Goal: Information Seeking & Learning: Learn about a topic

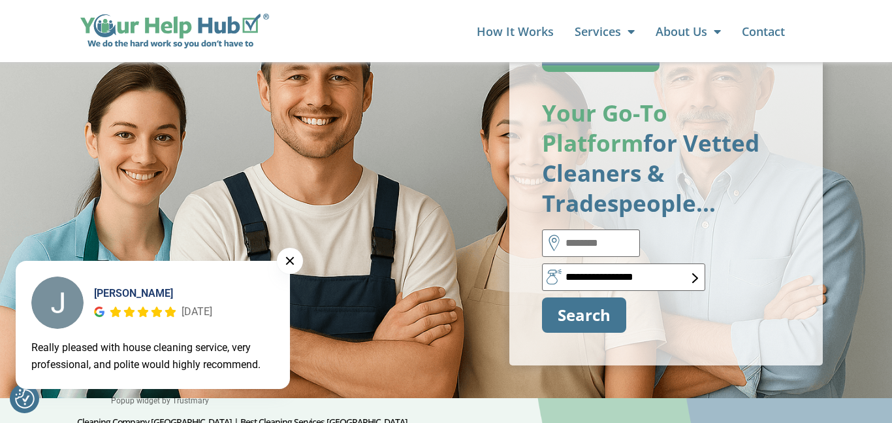
scroll to position [397, 0]
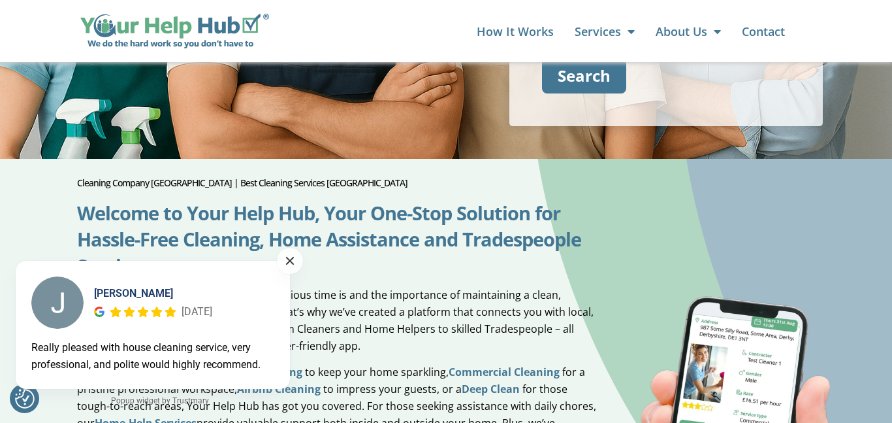
click at [285, 257] on button at bounding box center [290, 261] width 26 height 26
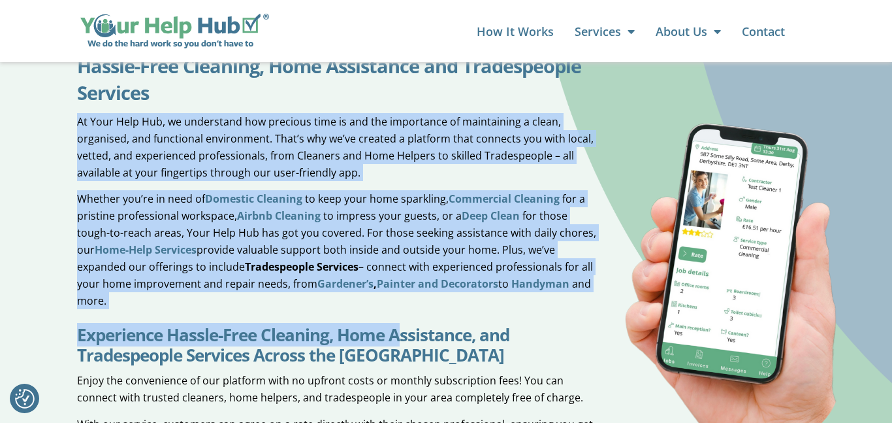
scroll to position [571, 0]
drag, startPoint x: 74, startPoint y: 215, endPoint x: 396, endPoint y: 297, distance: 331.6
click at [396, 297] on div "Cleaning Company UK | Best Cleaning Services UK Welcome to Your Help Hub, Your …" at bounding box center [327, 277] width 541 height 570
click at [621, 29] on span "Menu" at bounding box center [628, 31] width 14 height 25
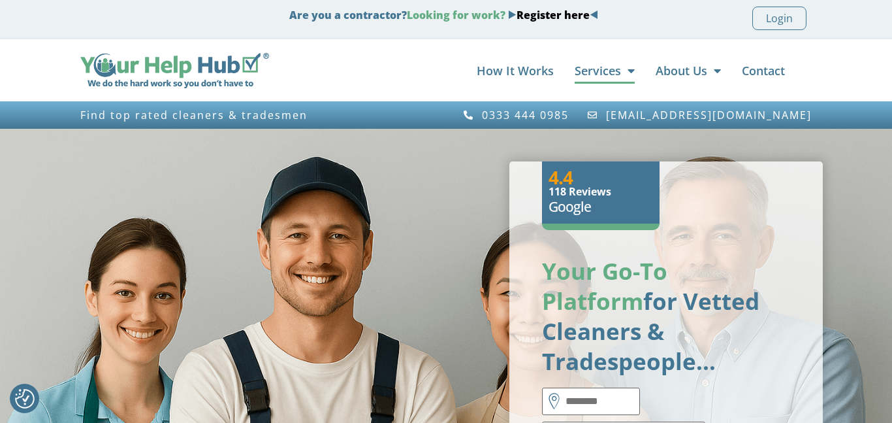
click at [623, 74] on span "Menu" at bounding box center [628, 70] width 14 height 25
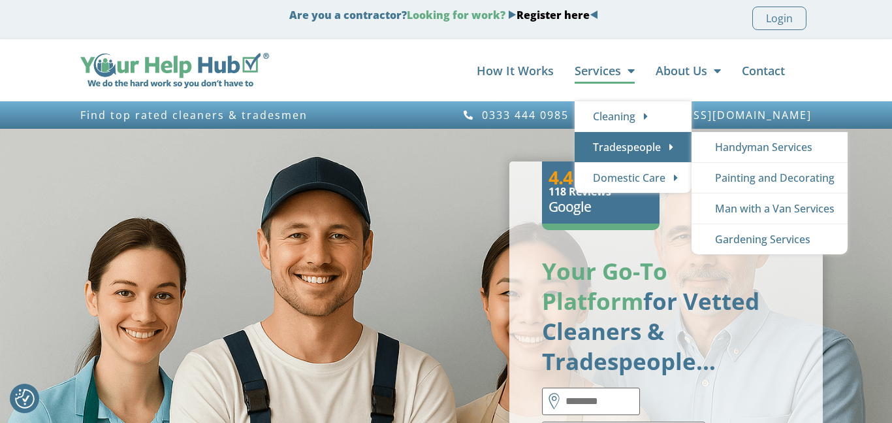
click at [616, 143] on link "Tradespeople" at bounding box center [633, 147] width 117 height 30
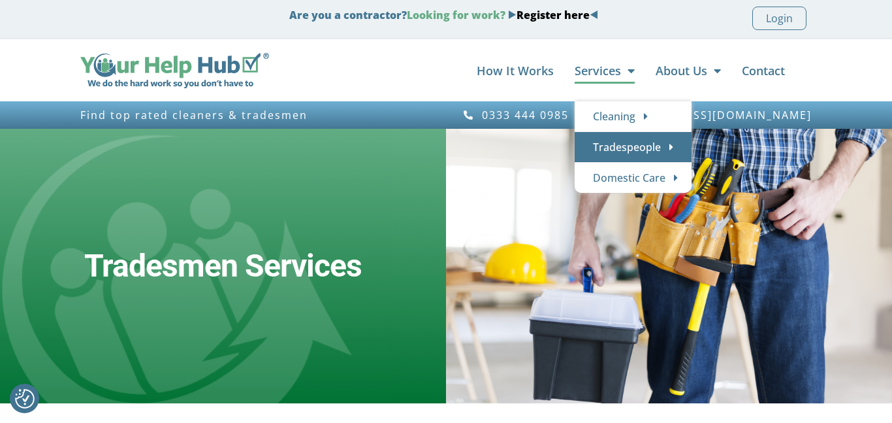
click at [632, 74] on span "Menu" at bounding box center [628, 70] width 14 height 25
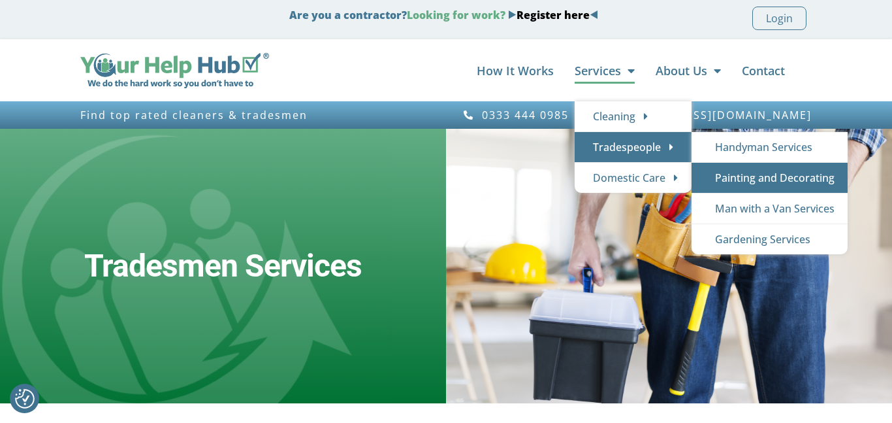
click at [747, 178] on link "Painting and Decorating" at bounding box center [770, 178] width 156 height 30
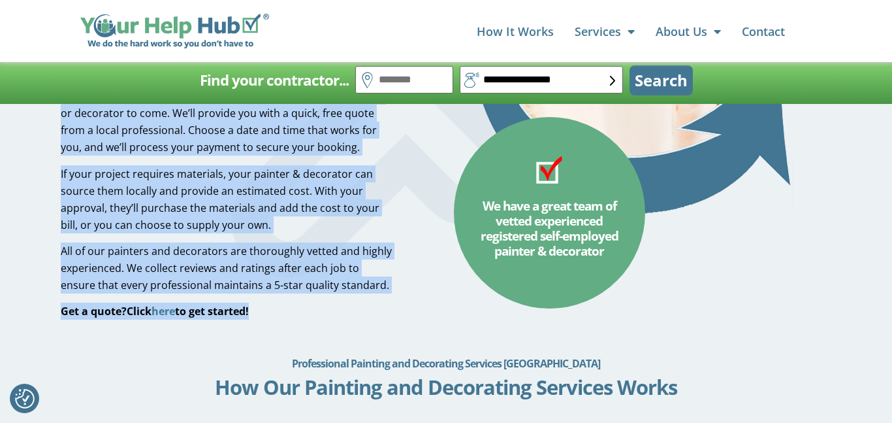
scroll to position [373, 0]
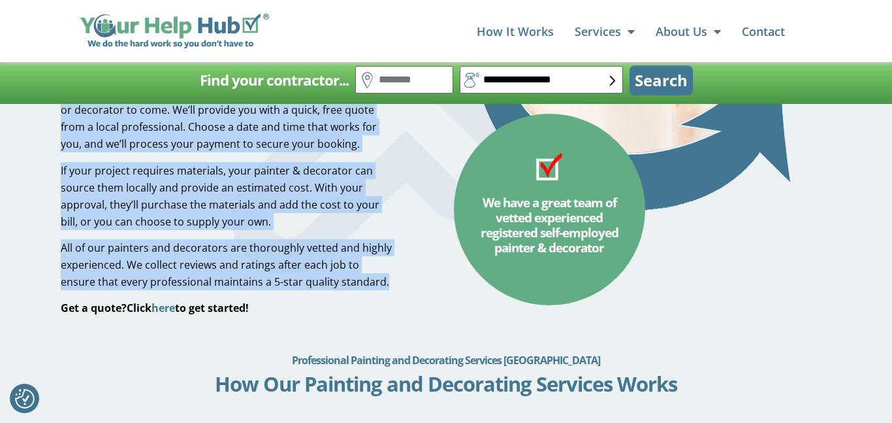
drag, startPoint x: 151, startPoint y: 204, endPoint x: 365, endPoint y: 282, distance: 227.3
click at [365, 282] on div "Painters & Decorators UK Book a Painter & Decorator with Your Help Hub Finding …" at bounding box center [228, 66] width 348 height 510
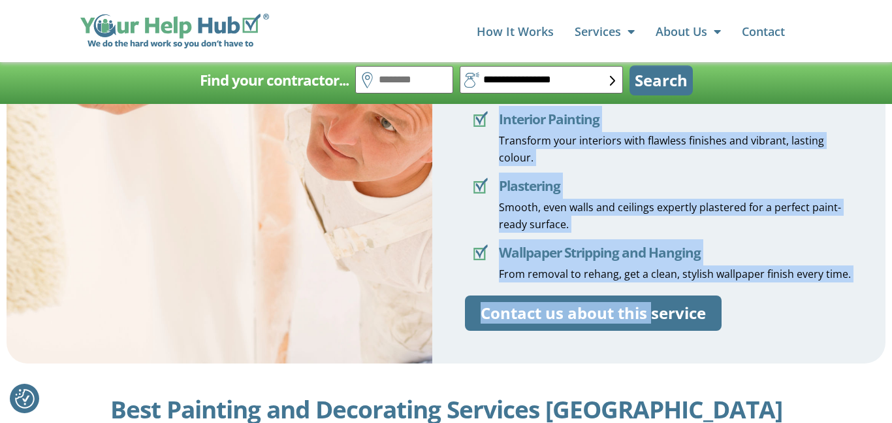
scroll to position [1516, 0]
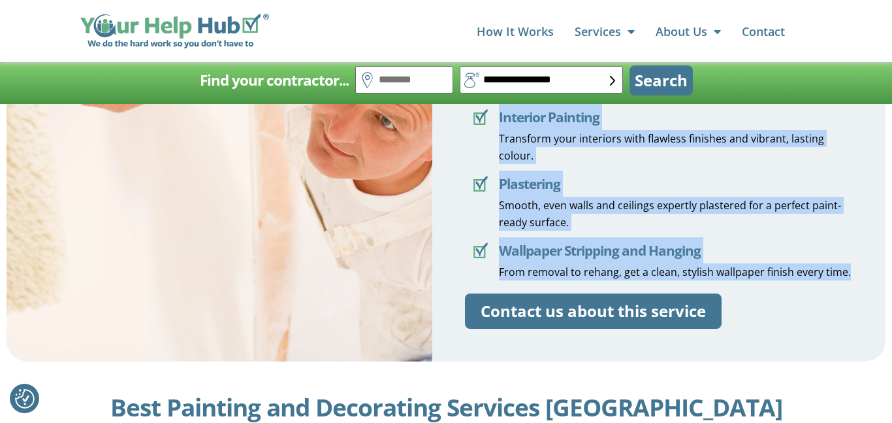
drag, startPoint x: 468, startPoint y: 171, endPoint x: 856, endPoint y: 267, distance: 399.8
click at [856, 267] on div "Refresh & Revitalise Your Space With Painting and Decorating Services Our tried…" at bounding box center [658, 118] width 453 height 487
copy div "Refresh & Revitalise Your Space With Painting and Decorating Services Our tried…"
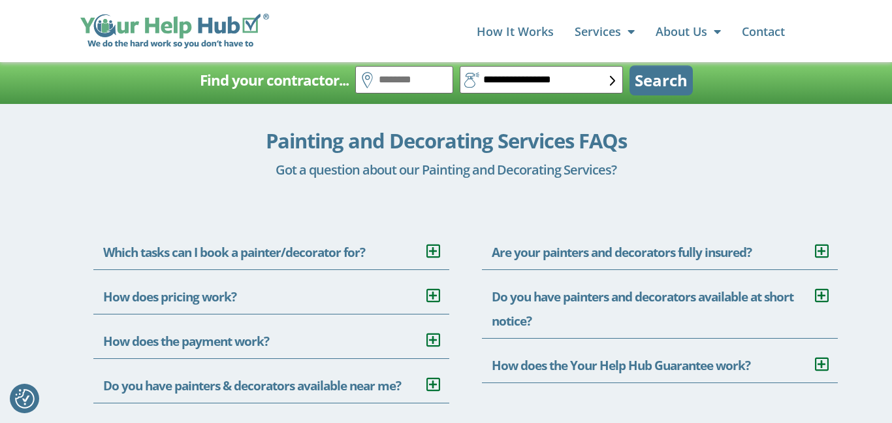
scroll to position [2663, 0]
